Goal: Task Accomplishment & Management: Manage account settings

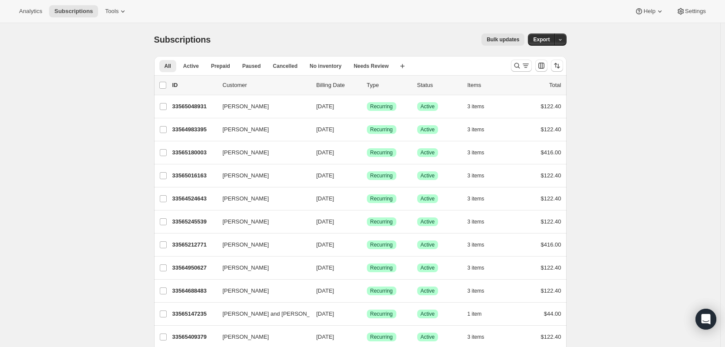
click at [685, 11] on span "Settings" at bounding box center [695, 11] width 21 height 7
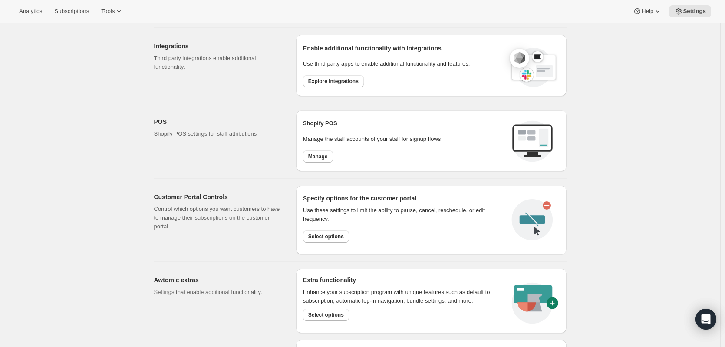
scroll to position [279, 0]
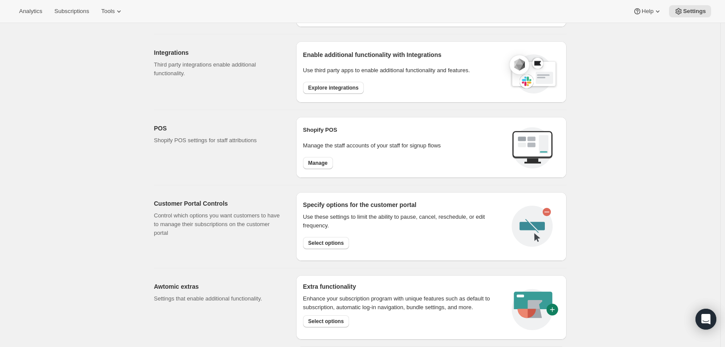
click at [324, 165] on span "Manage" at bounding box center [318, 162] width 20 height 7
